Goal: Information Seeking & Learning: Learn about a topic

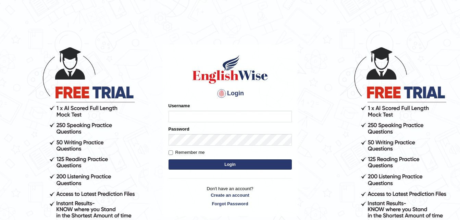
type input "DanishChand"
click at [224, 167] on button "Login" at bounding box center [229, 164] width 123 height 10
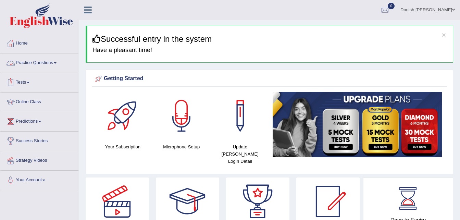
click at [25, 102] on link "Online Class" at bounding box center [39, 100] width 78 height 17
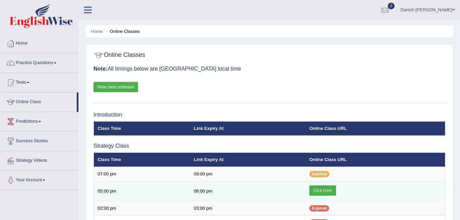
click at [319, 192] on link "Click Here" at bounding box center [322, 190] width 26 height 10
